Goal: Book appointment/travel/reservation

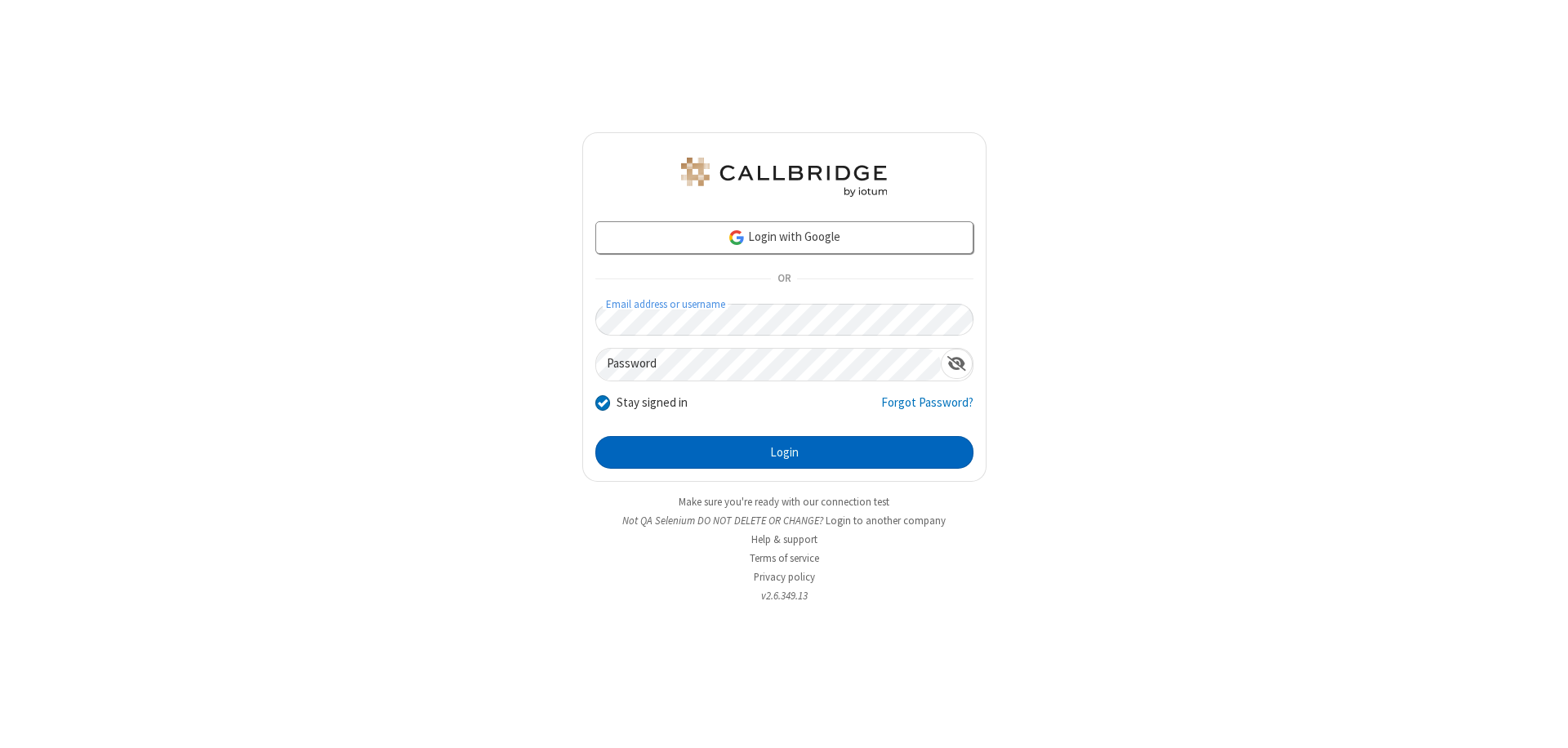
click at [784, 453] on button "Login" at bounding box center [784, 452] width 378 height 33
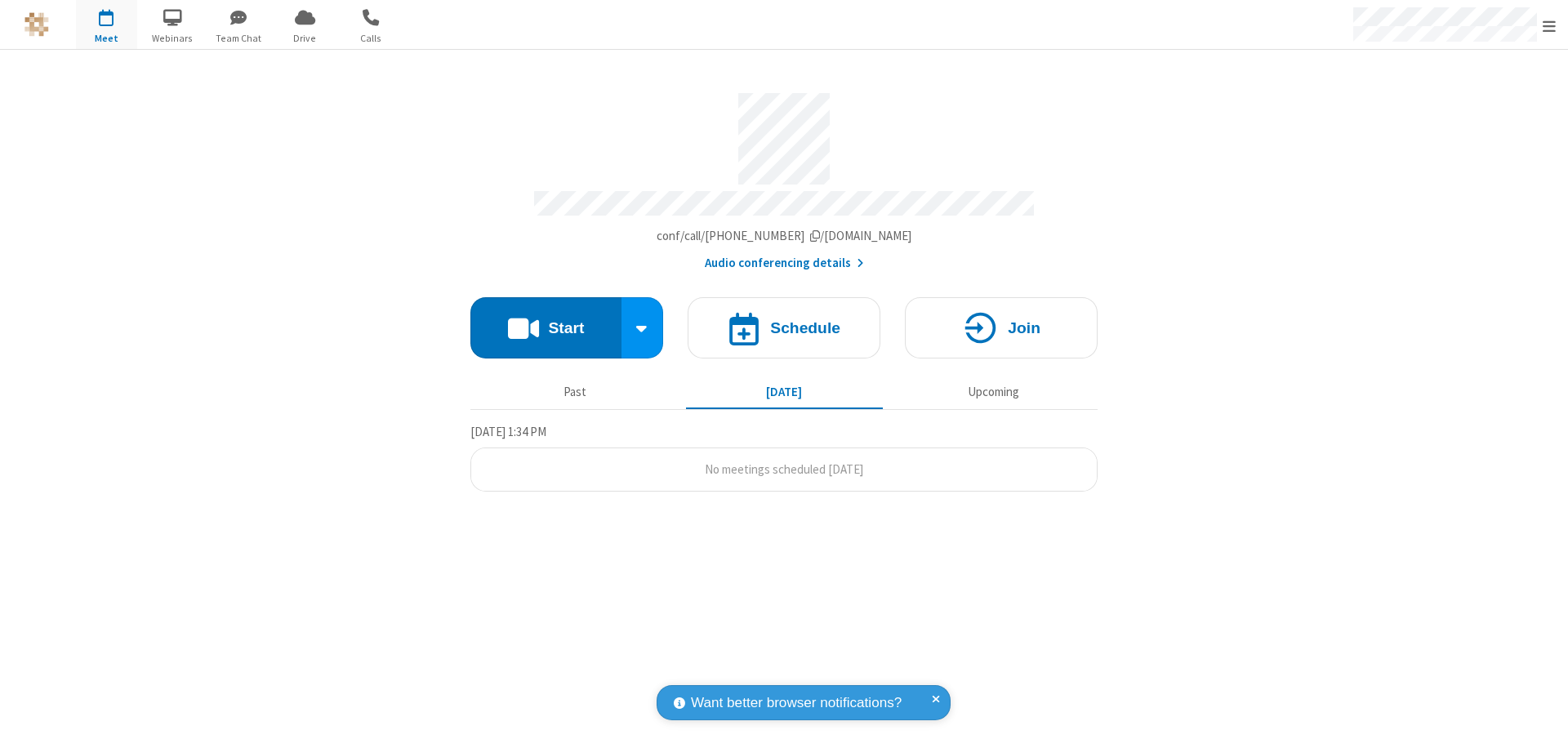
click at [1549, 25] on span "Open menu" at bounding box center [1549, 25] width 13 height 16
click at [106, 24] on span "button" at bounding box center [106, 16] width 61 height 27
click at [784, 320] on h4 "Schedule" at bounding box center [805, 327] width 71 height 15
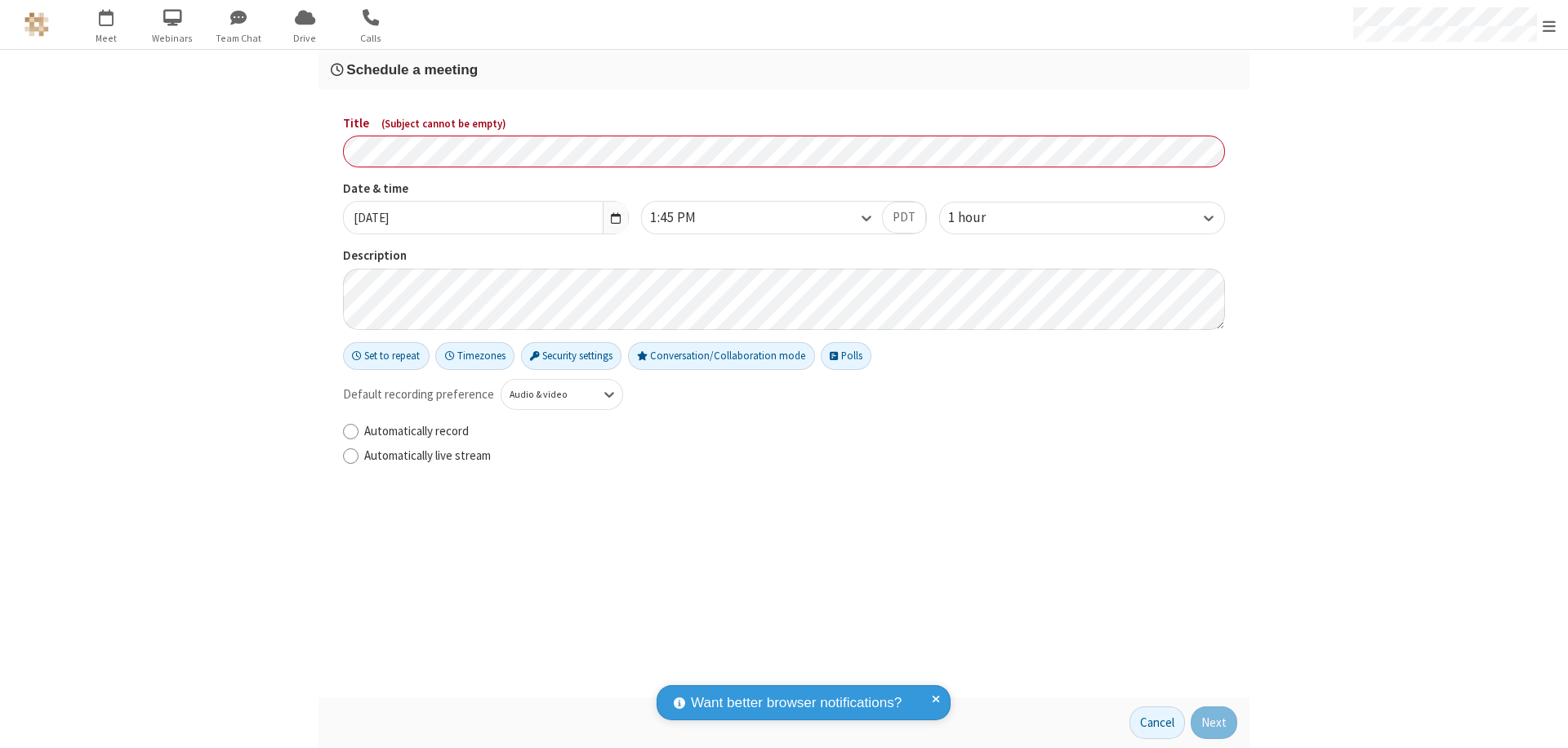
click at [784, 70] on h3 "Schedule a meeting" at bounding box center [783, 70] width 906 height 15
